Goal: Information Seeking & Learning: Learn about a topic

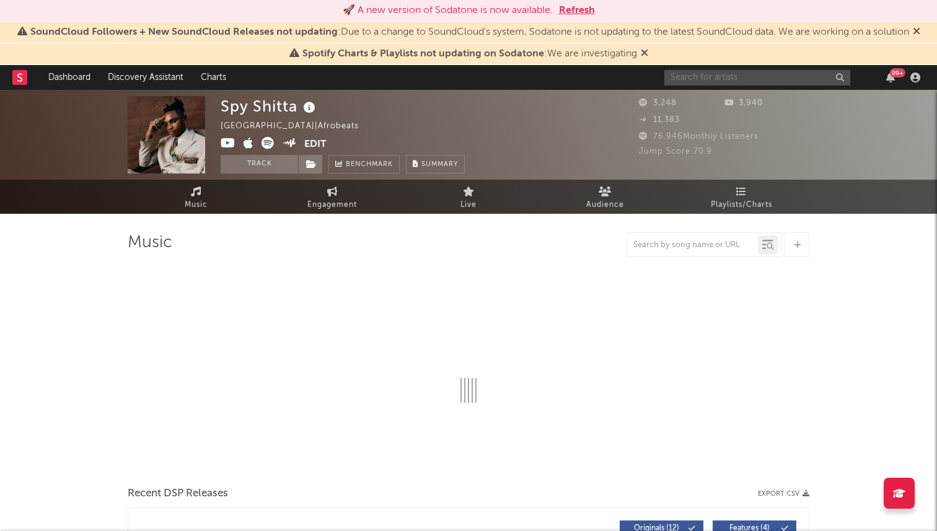
click at [768, 76] on input "text" at bounding box center [757, 77] width 186 height 15
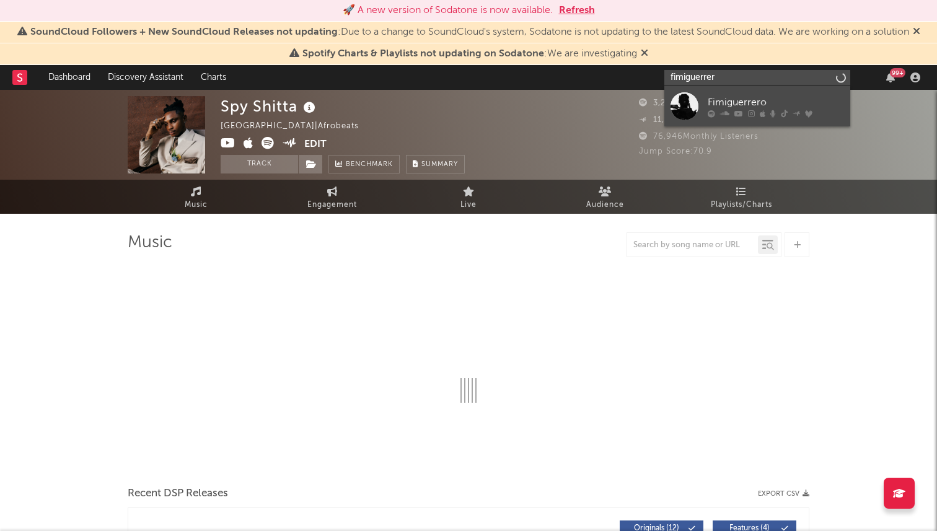
type input "fimiguerrer"
click at [732, 96] on div "Fimiguerrero" at bounding box center [776, 102] width 136 height 15
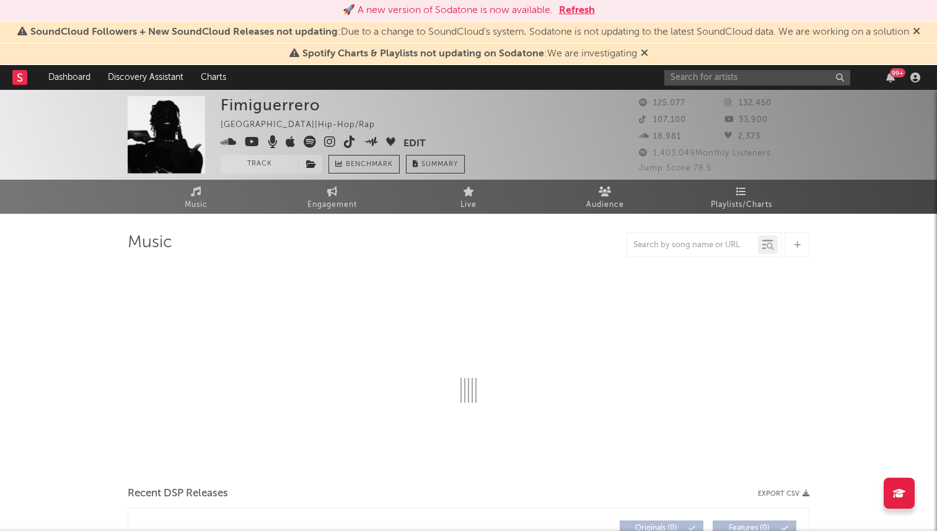
select select "6m"
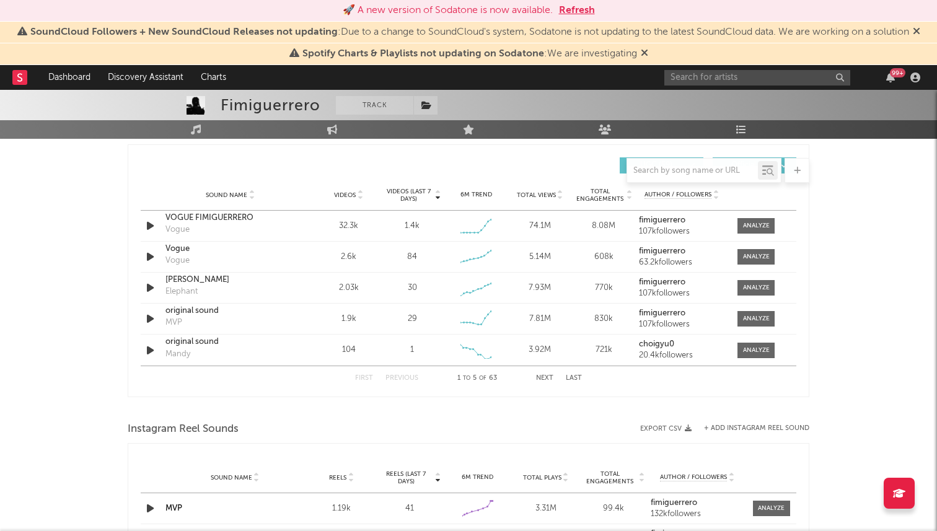
scroll to position [865, 0]
click at [754, 286] on div at bounding box center [756, 288] width 27 height 9
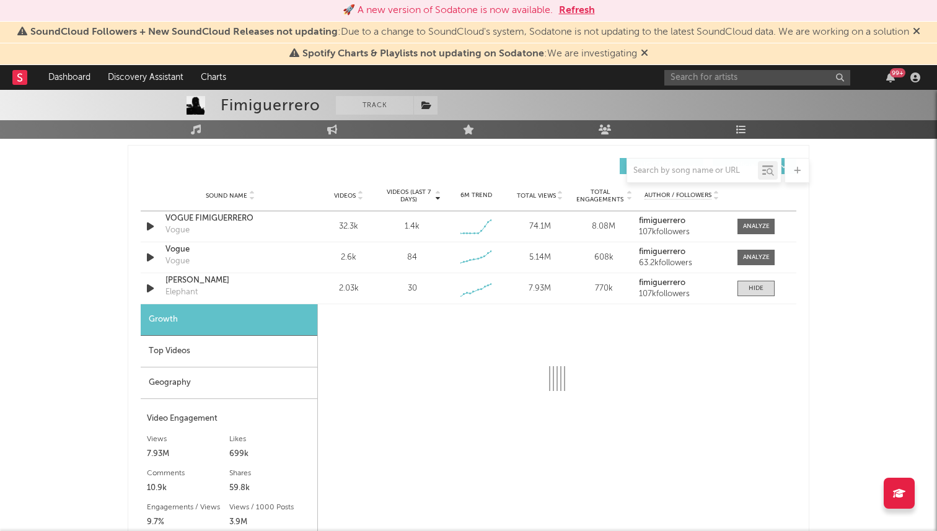
click at [226, 347] on div "Top Videos" at bounding box center [229, 352] width 177 height 32
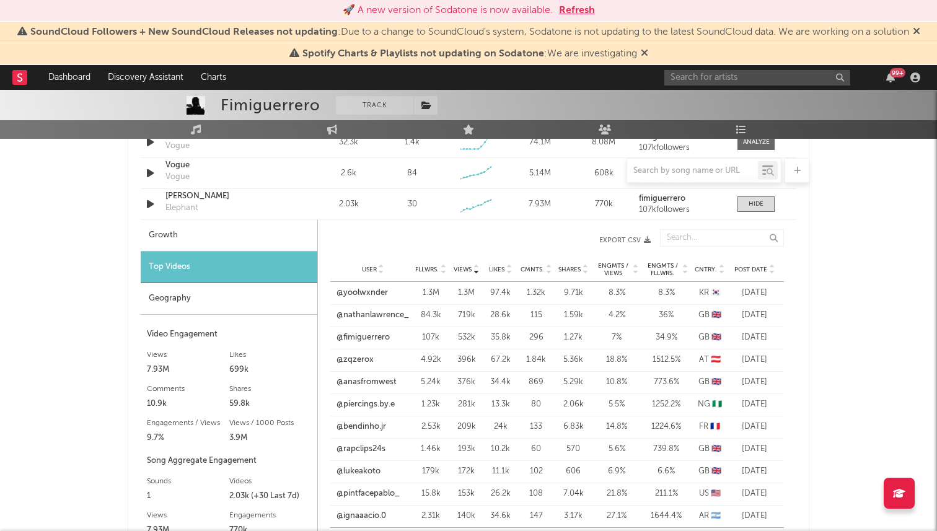
scroll to position [946, 0]
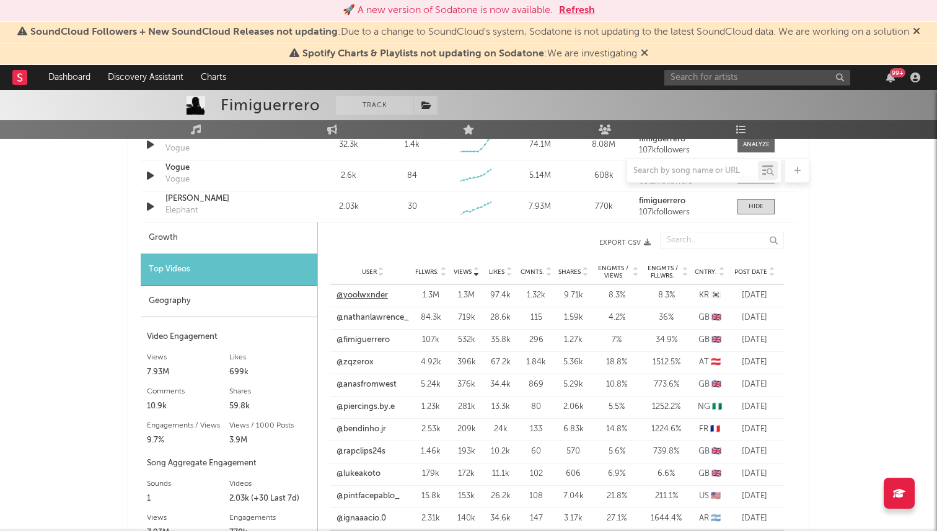
click at [368, 300] on link "@yoolwxnder" at bounding box center [362, 295] width 51 height 12
click at [367, 386] on link "@anasfromwest" at bounding box center [367, 385] width 60 height 12
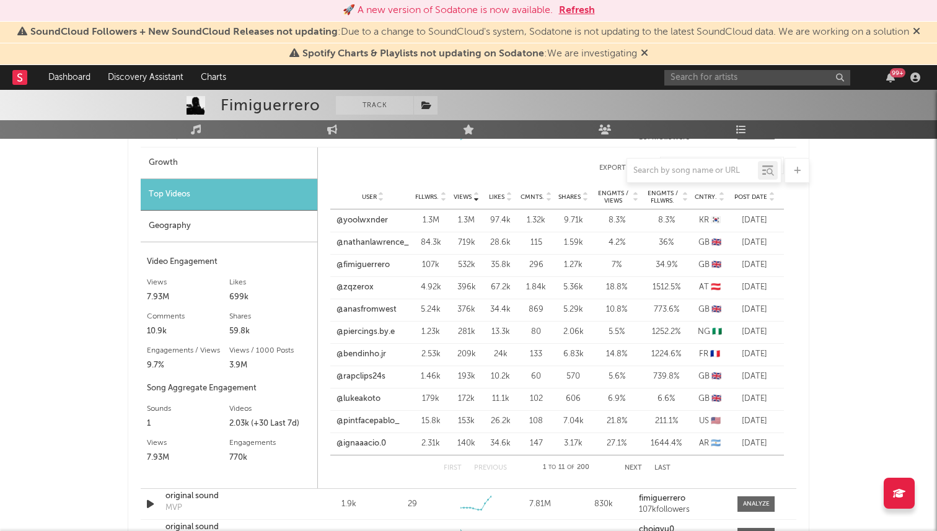
scroll to position [1020, 0]
click at [370, 359] on link "@bendinho.jr" at bounding box center [362, 356] width 50 height 12
click at [370, 422] on link "@pintfacepablo_" at bounding box center [368, 422] width 63 height 12
click at [363, 377] on link "@rapclips24s" at bounding box center [361, 378] width 49 height 12
